Goal: Task Accomplishment & Management: Manage account settings

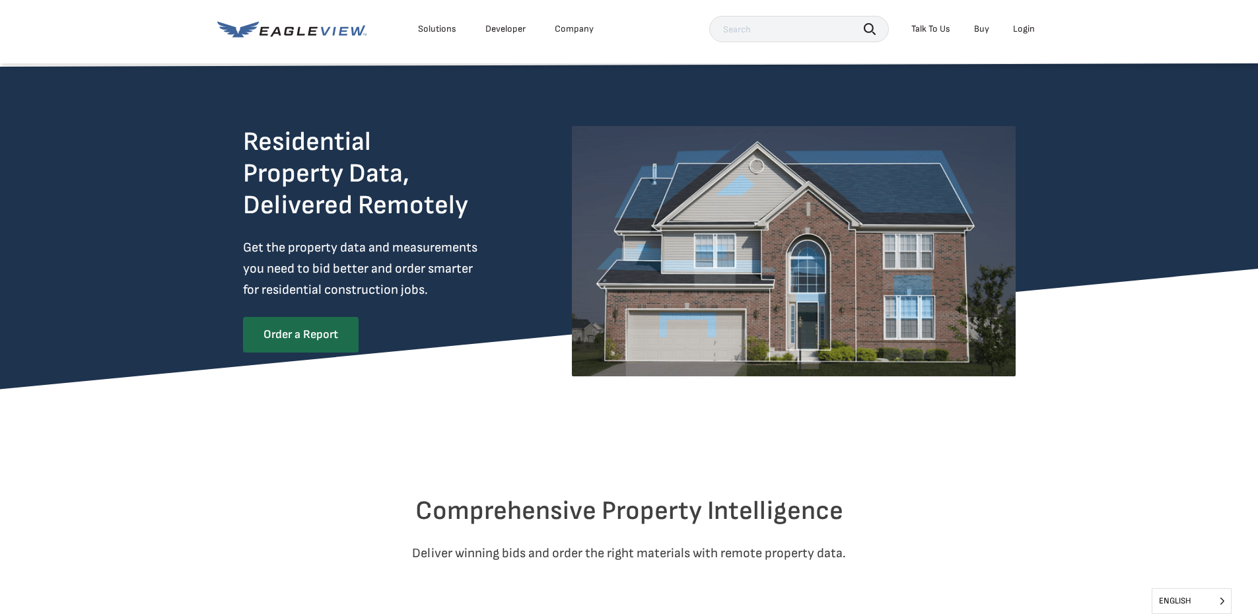
click at [1025, 29] on div "Login" at bounding box center [1024, 29] width 22 height 12
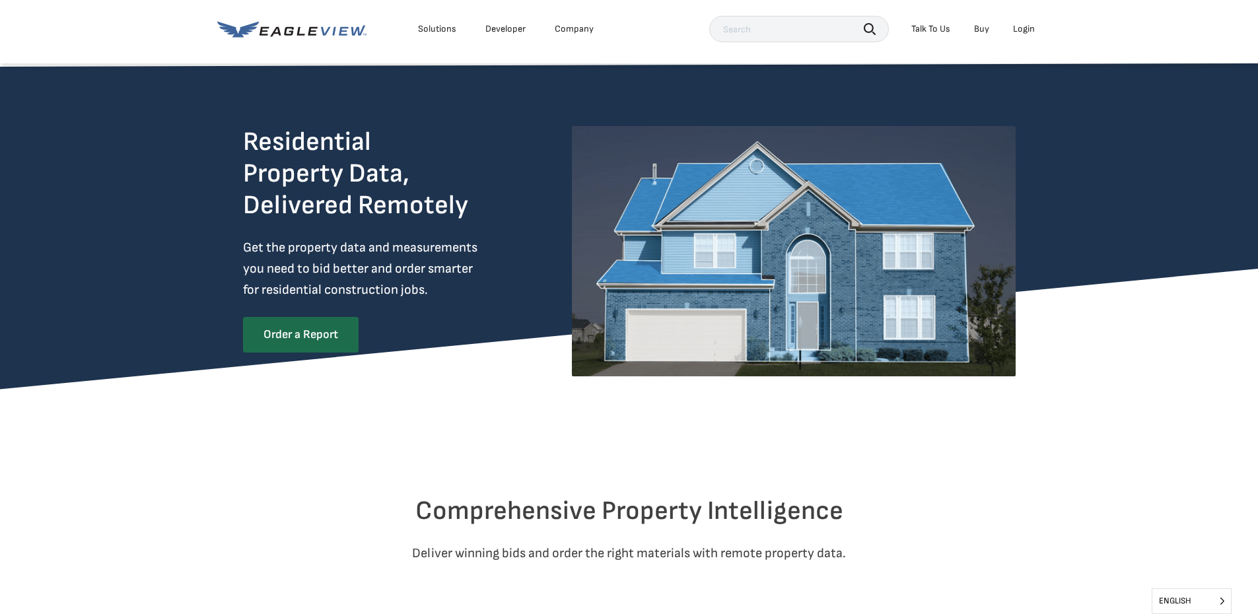
click at [1029, 25] on div "Login" at bounding box center [1024, 29] width 22 height 12
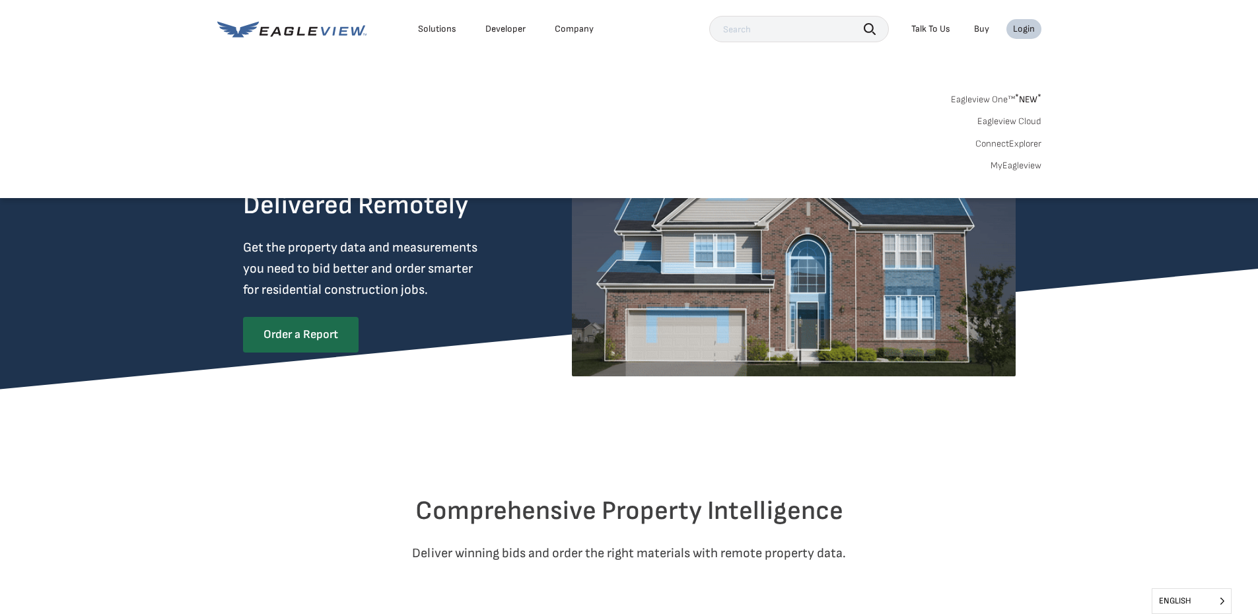
click at [1004, 164] on link "MyEagleview" at bounding box center [1015, 166] width 51 height 12
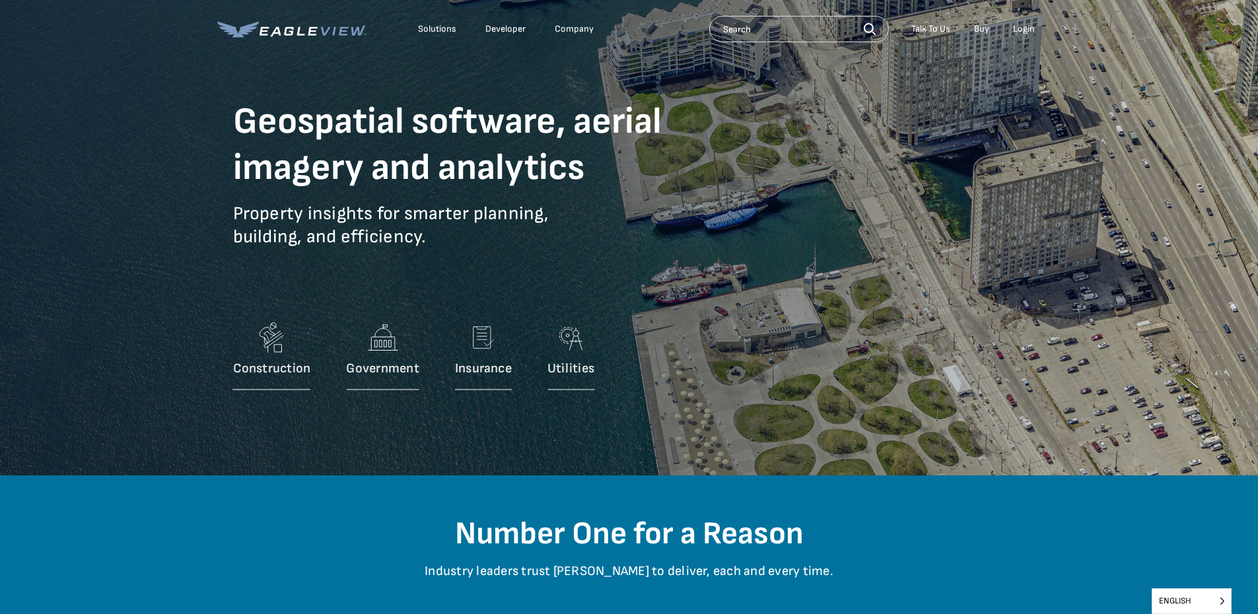
click at [1027, 29] on div "Login" at bounding box center [1024, 29] width 22 height 12
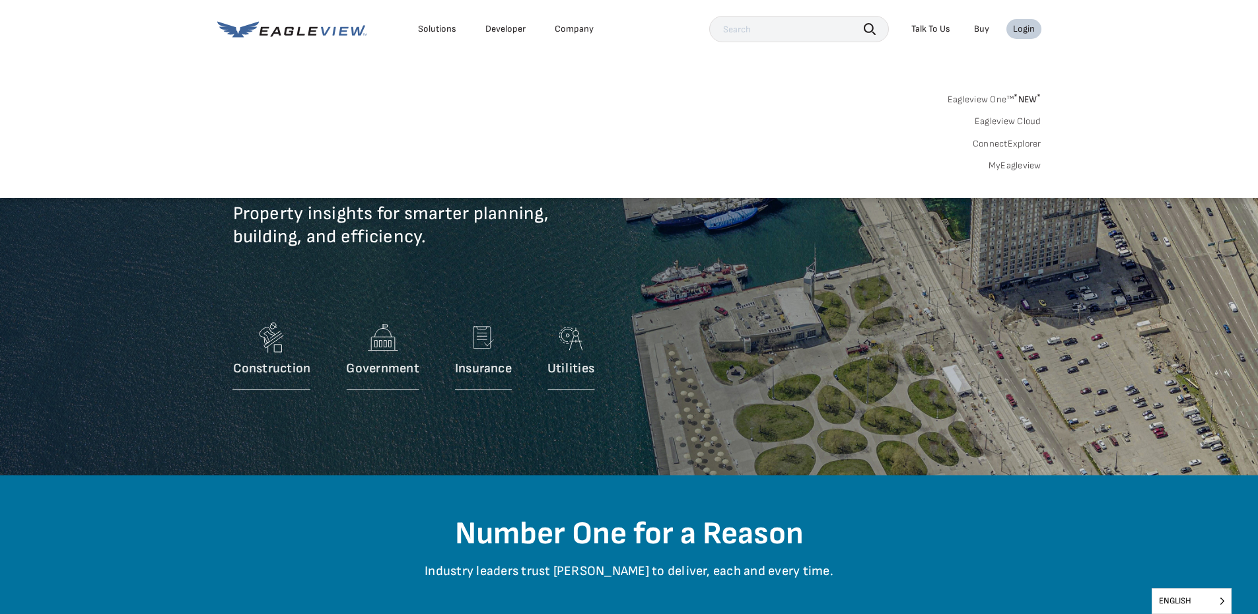
click at [1011, 168] on link "MyEagleview" at bounding box center [1014, 166] width 53 height 12
